Goal: Task Accomplishment & Management: Use online tool/utility

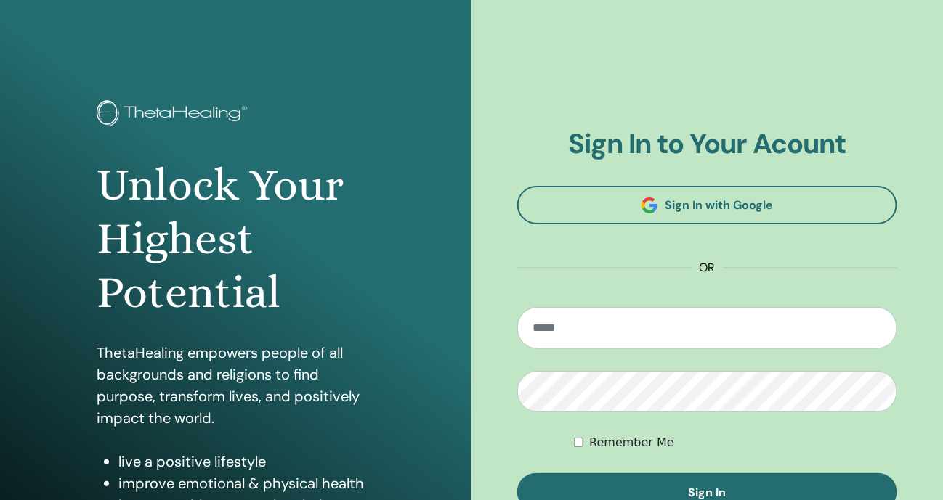
scroll to position [181, 0]
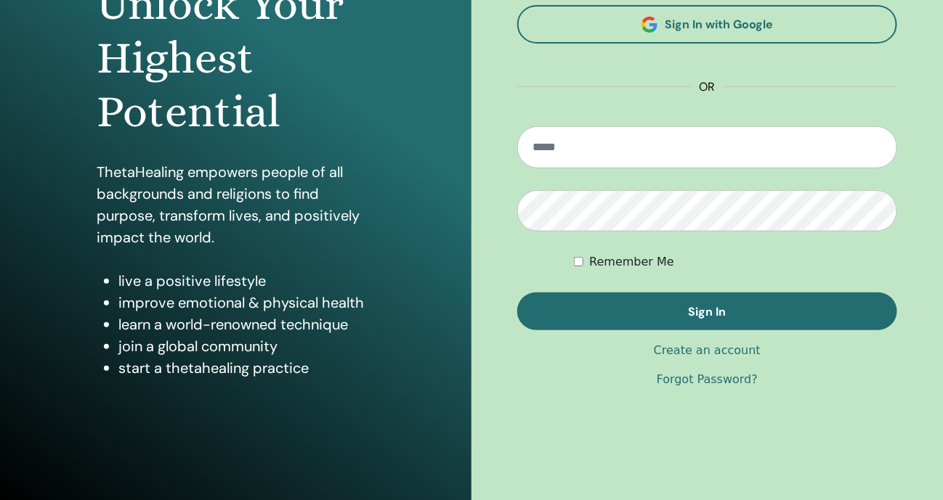
click at [611, 152] on input "email" at bounding box center [707, 147] width 380 height 42
type input "**********"
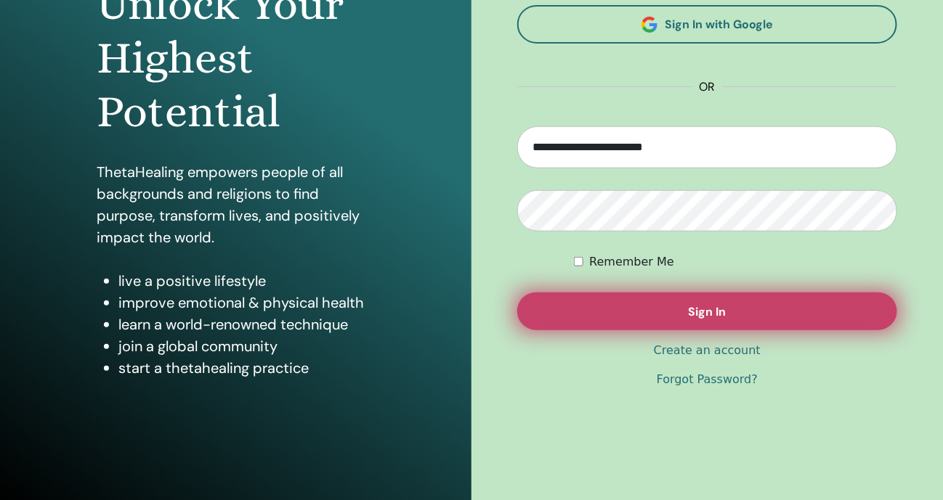
click at [625, 299] on button "Sign In" at bounding box center [707, 312] width 380 height 38
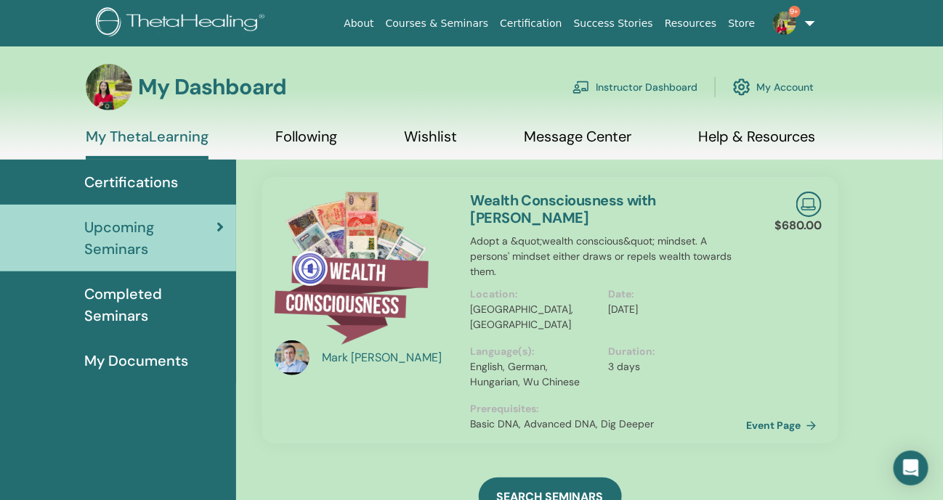
click at [635, 86] on link "Instructor Dashboard" at bounding box center [634, 87] width 125 height 32
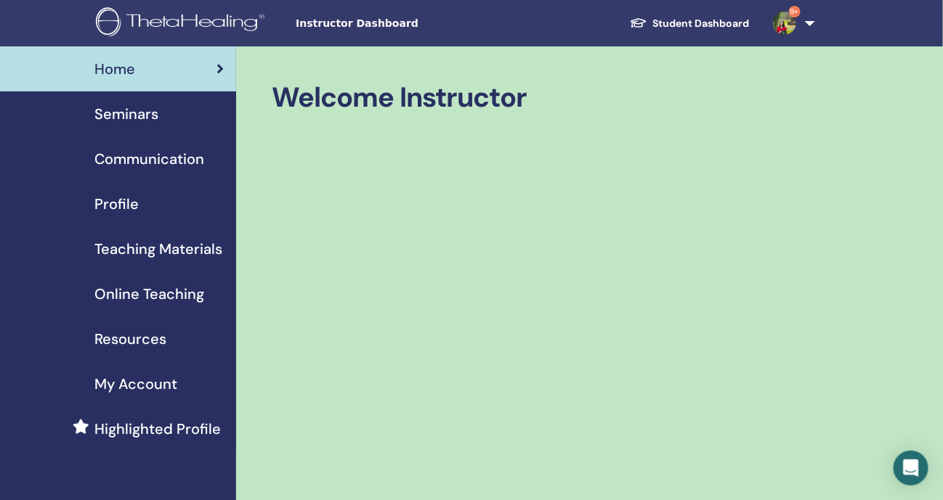
click at [110, 118] on span "Seminars" at bounding box center [126, 114] width 64 height 22
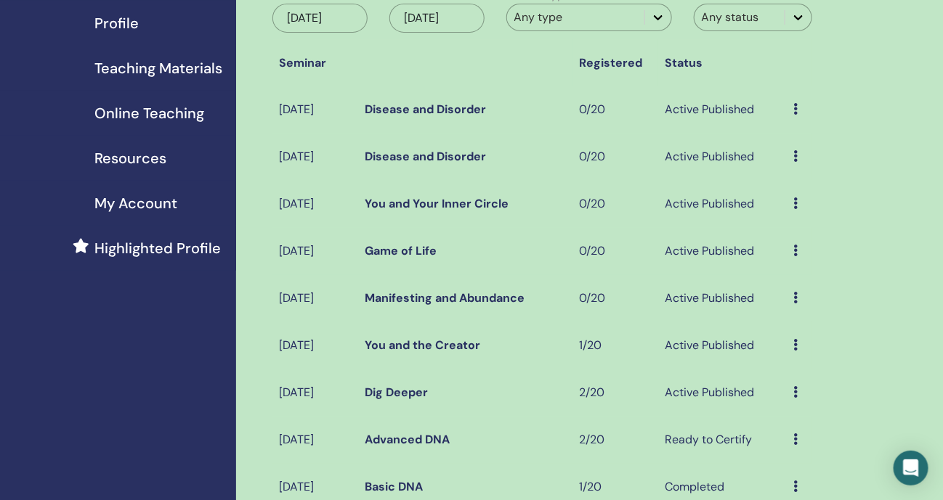
scroll to position [272, 0]
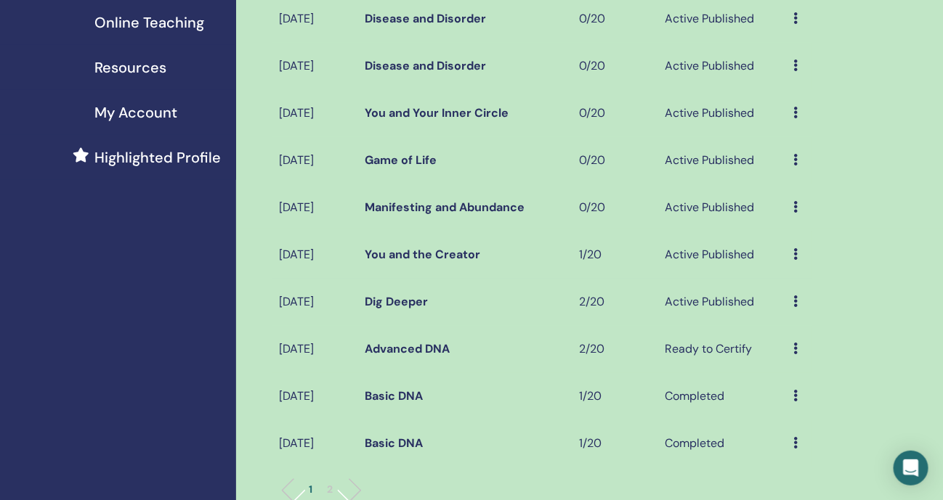
click at [797, 260] on icon at bounding box center [796, 254] width 4 height 12
click at [790, 288] on link "Preview" at bounding box center [797, 287] width 41 height 15
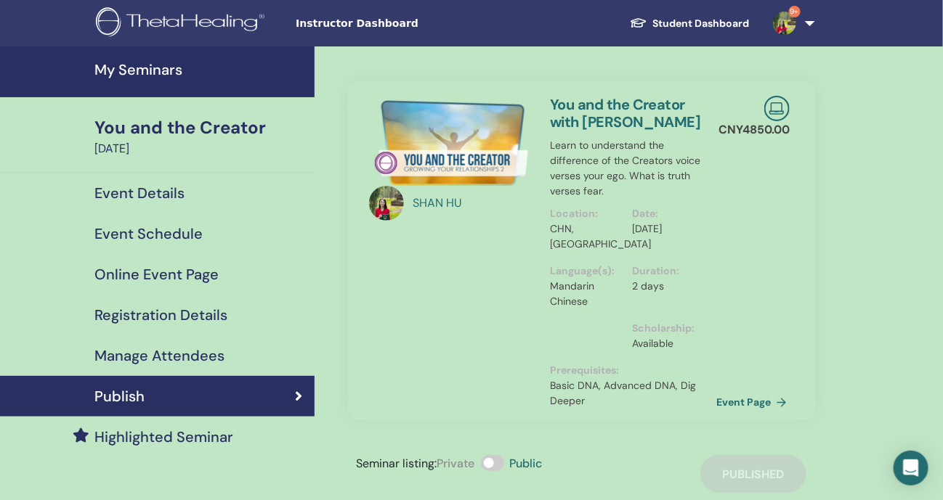
click at [754, 402] on link "Event Page" at bounding box center [754, 403] width 76 height 22
